Goal: Information Seeking & Learning: Check status

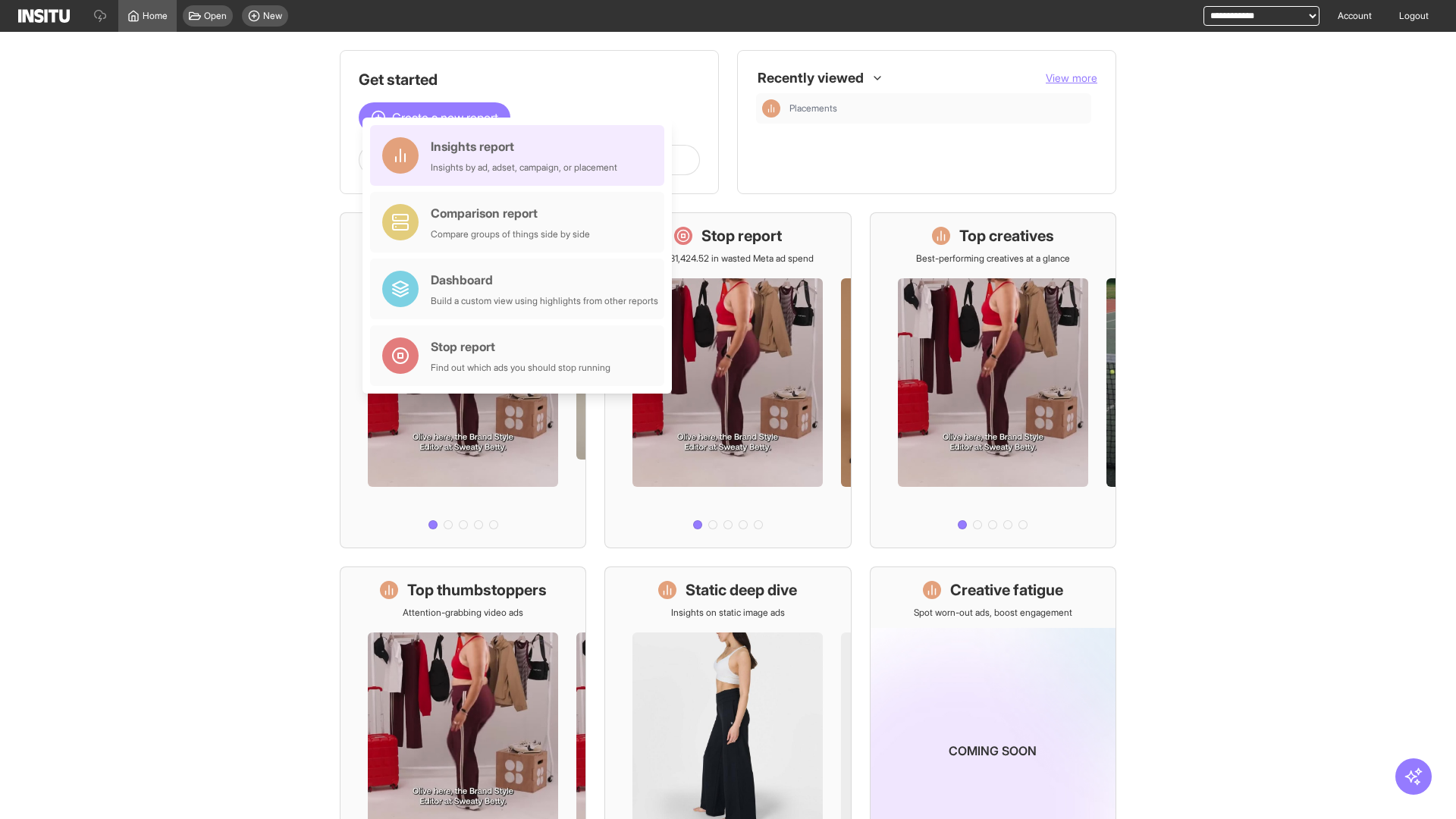
click at [521, 155] on div "Insights report Insights by ad, adset, campaign, or placement" at bounding box center [523, 155] width 186 height 37
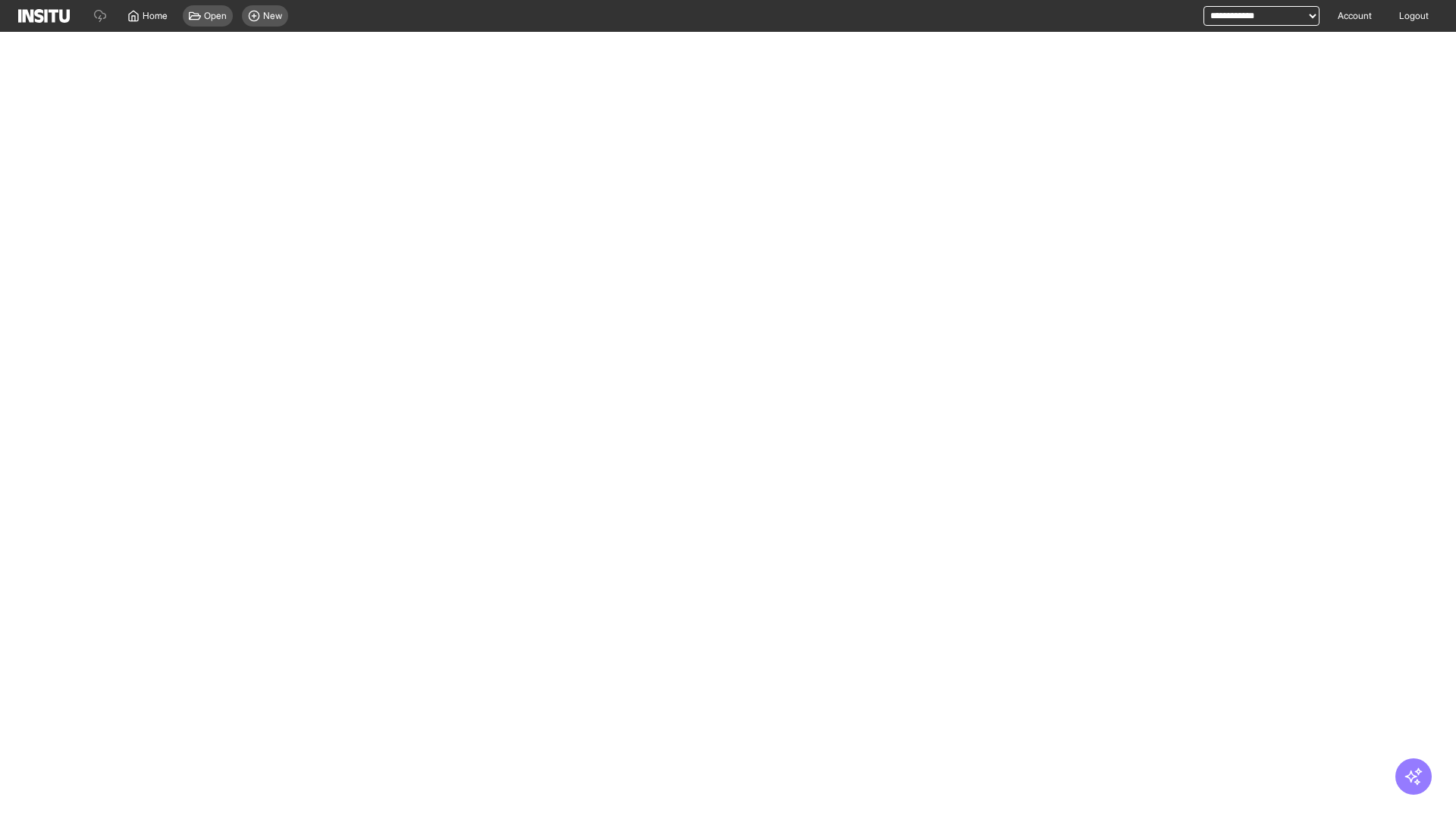
select select "**"
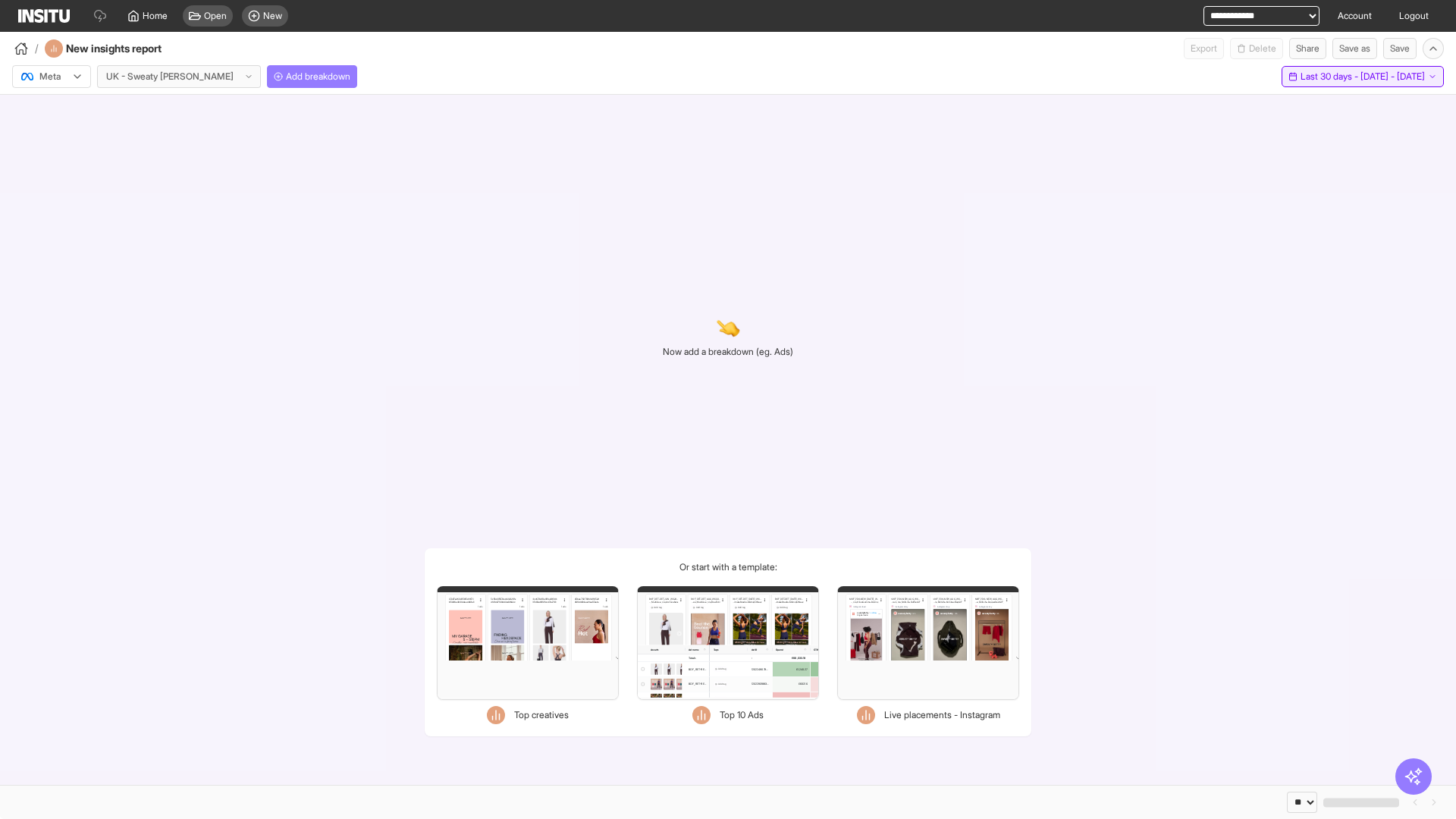
click at [1331, 76] on span "Last 30 days - [DATE] - [DATE]" at bounding box center [1362, 76] width 124 height 12
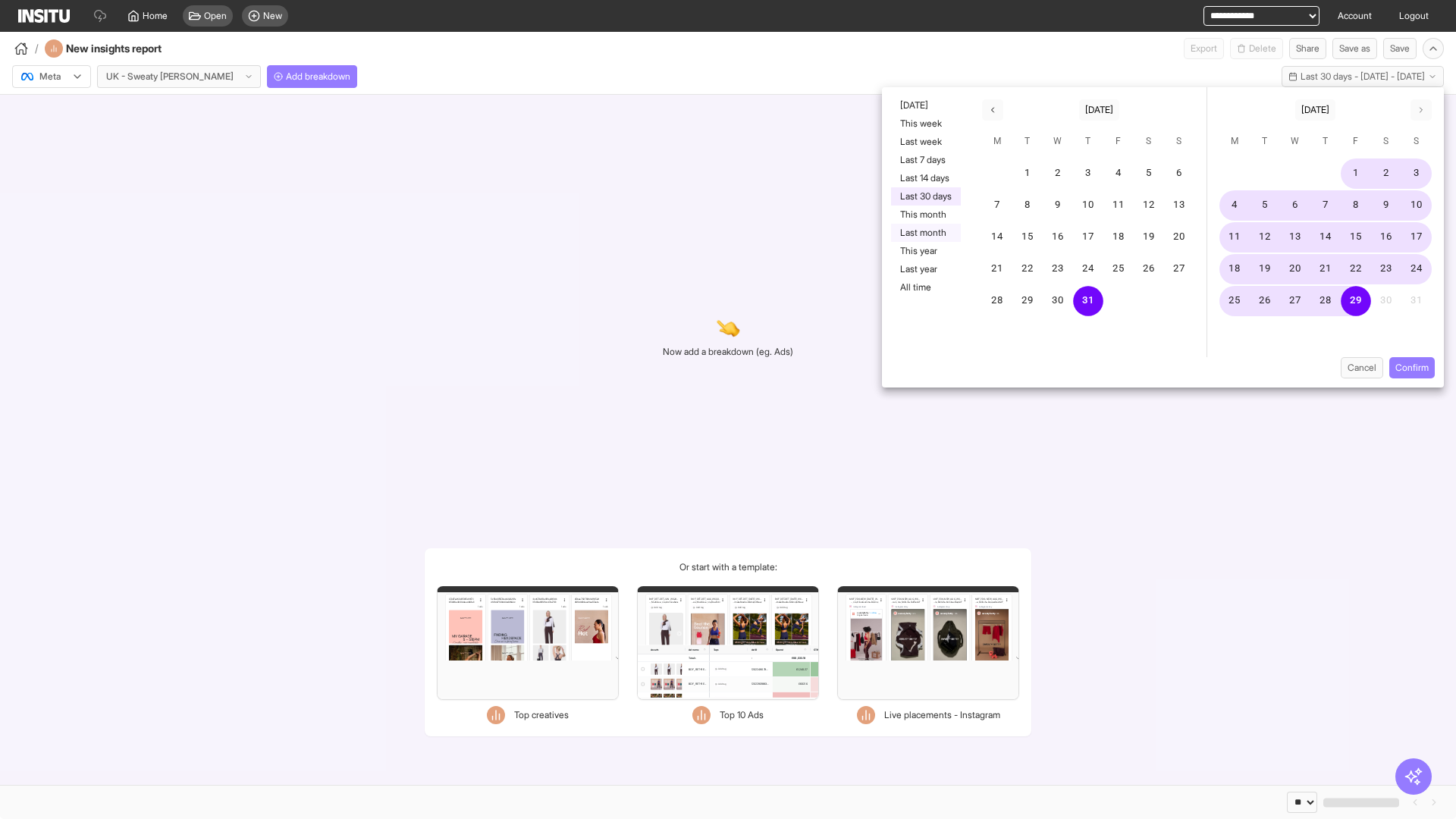
click at [924, 233] on button "Last month" at bounding box center [926, 232] width 69 height 18
